Goal: Navigation & Orientation: Find specific page/section

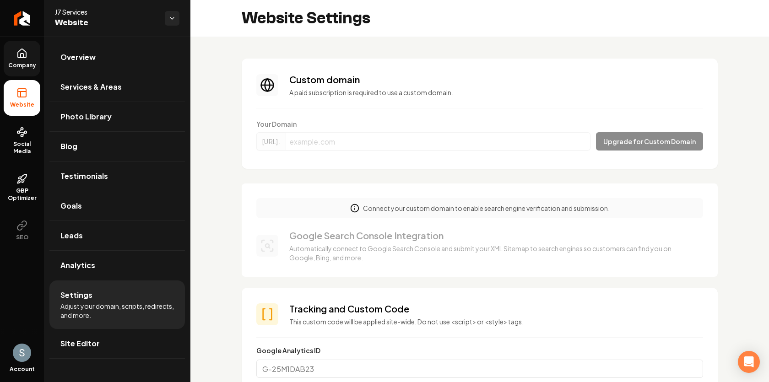
click at [23, 56] on icon at bounding box center [22, 56] width 3 height 4
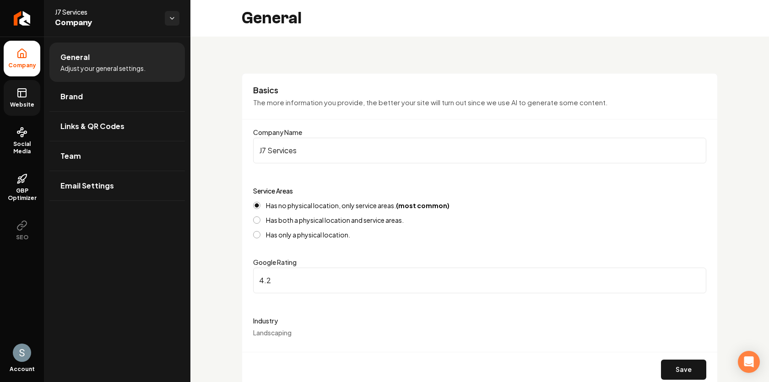
click at [19, 100] on link "Website" at bounding box center [22, 98] width 37 height 36
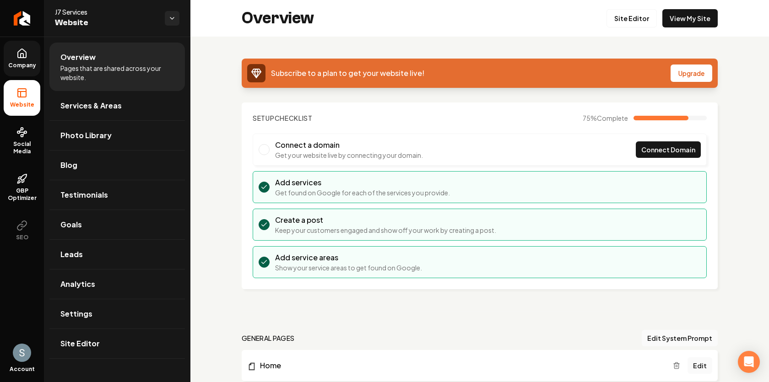
click at [22, 52] on icon at bounding box center [21, 53] width 11 height 11
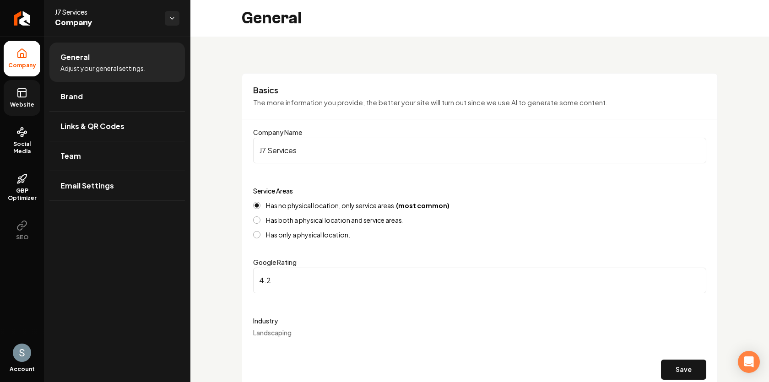
click at [24, 92] on icon at bounding box center [21, 92] width 11 height 11
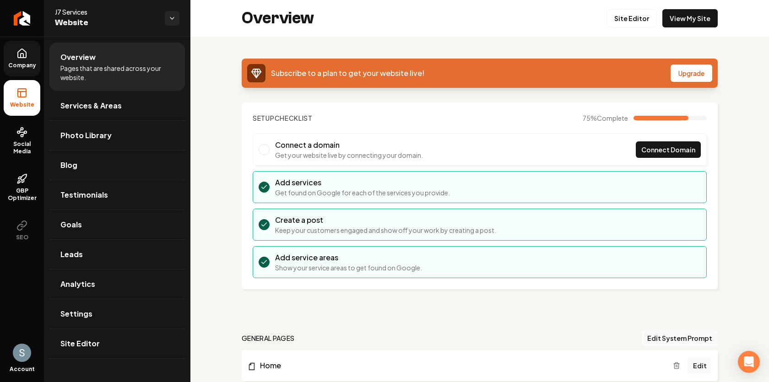
click at [24, 66] on span "Company" at bounding box center [22, 65] width 35 height 7
